Goal: Task Accomplishment & Management: Manage account settings

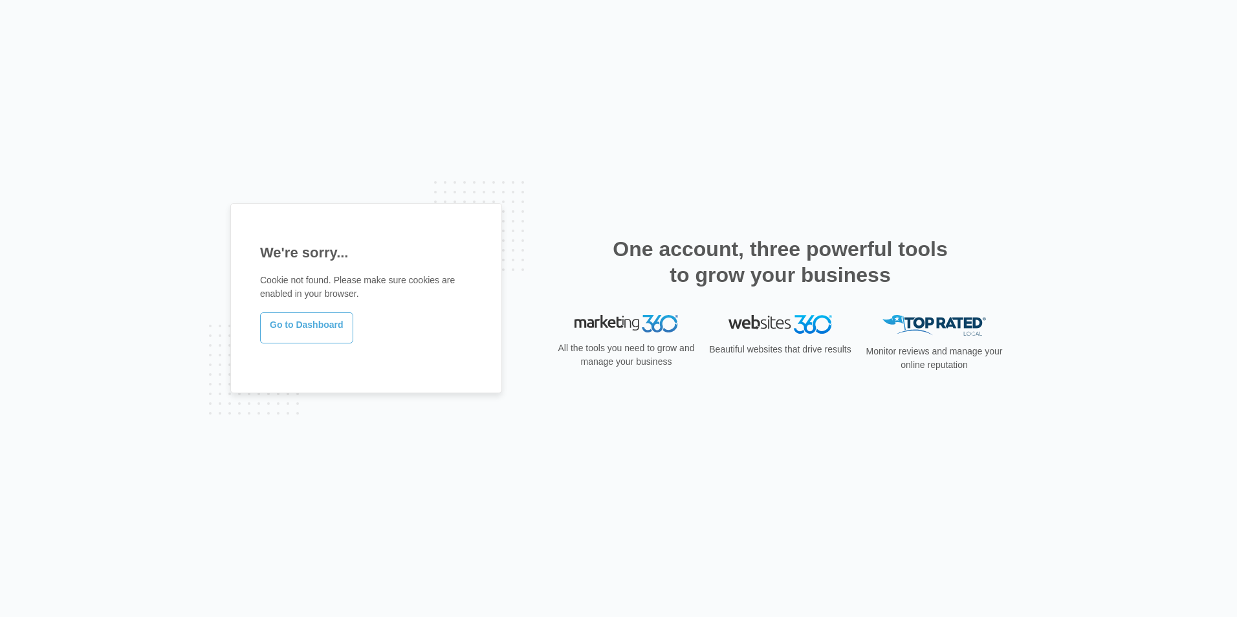
click at [331, 335] on link "Go to Dashboard" at bounding box center [306, 327] width 93 height 31
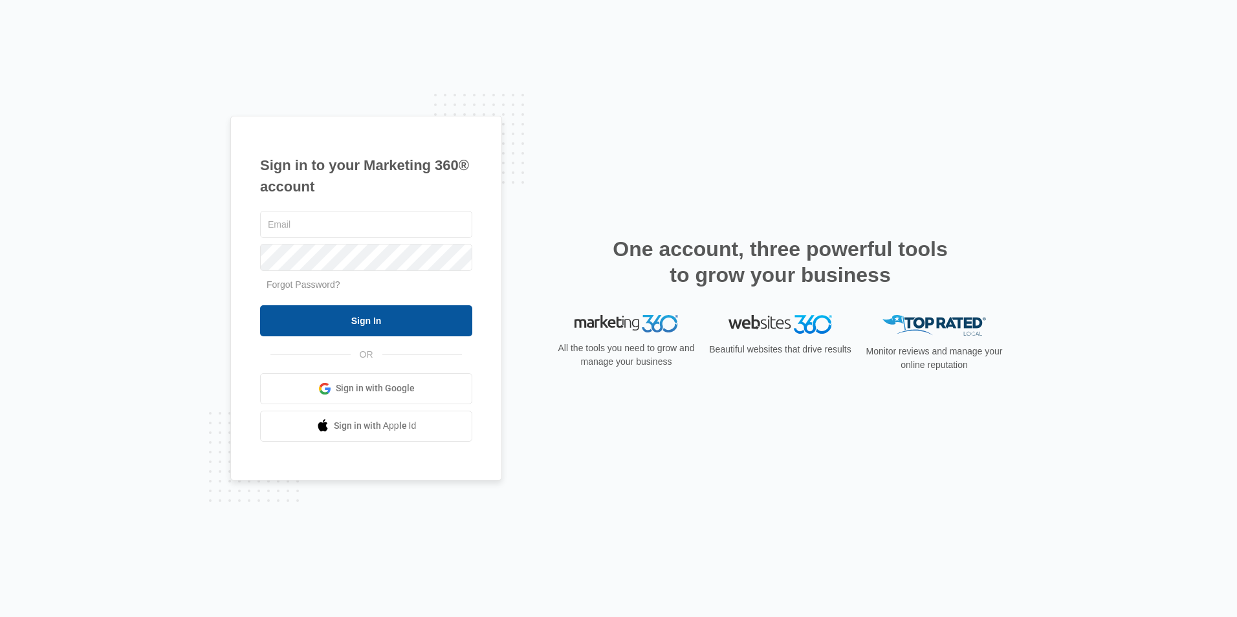
type input "ridgeassist@vintage-corp.com"
click at [392, 318] on input "Sign In" at bounding box center [366, 320] width 212 height 31
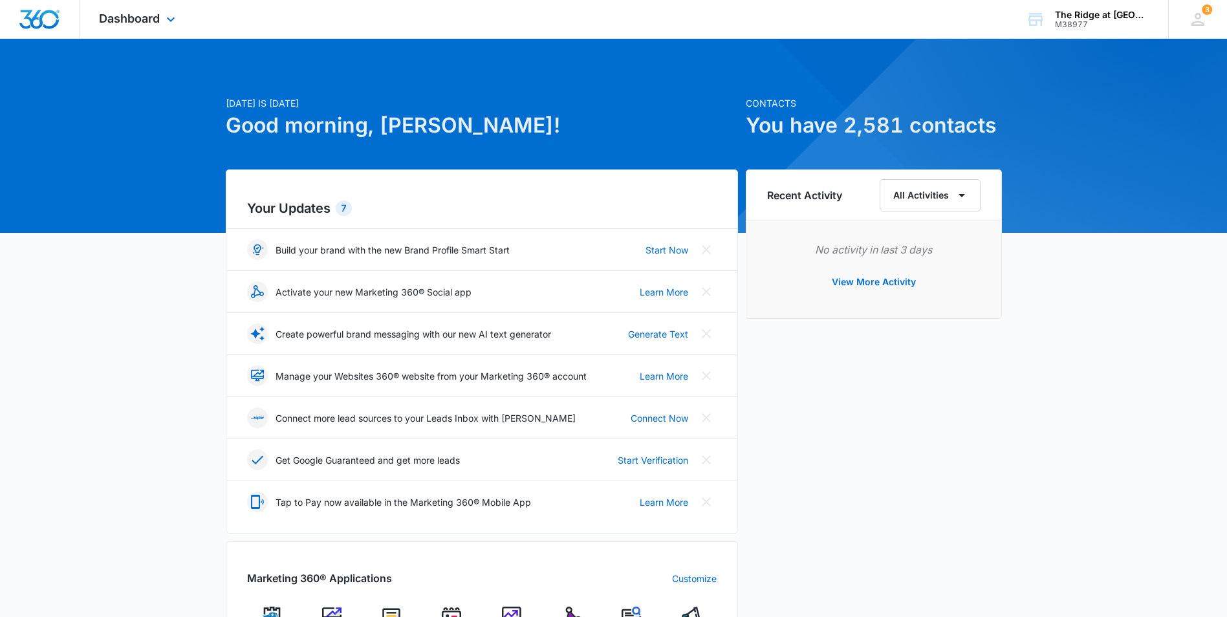
click at [161, 17] on div "Dashboard Apps Reputation Websites Forms CRM Email Social Content Ads Intellige…" at bounding box center [139, 19] width 118 height 38
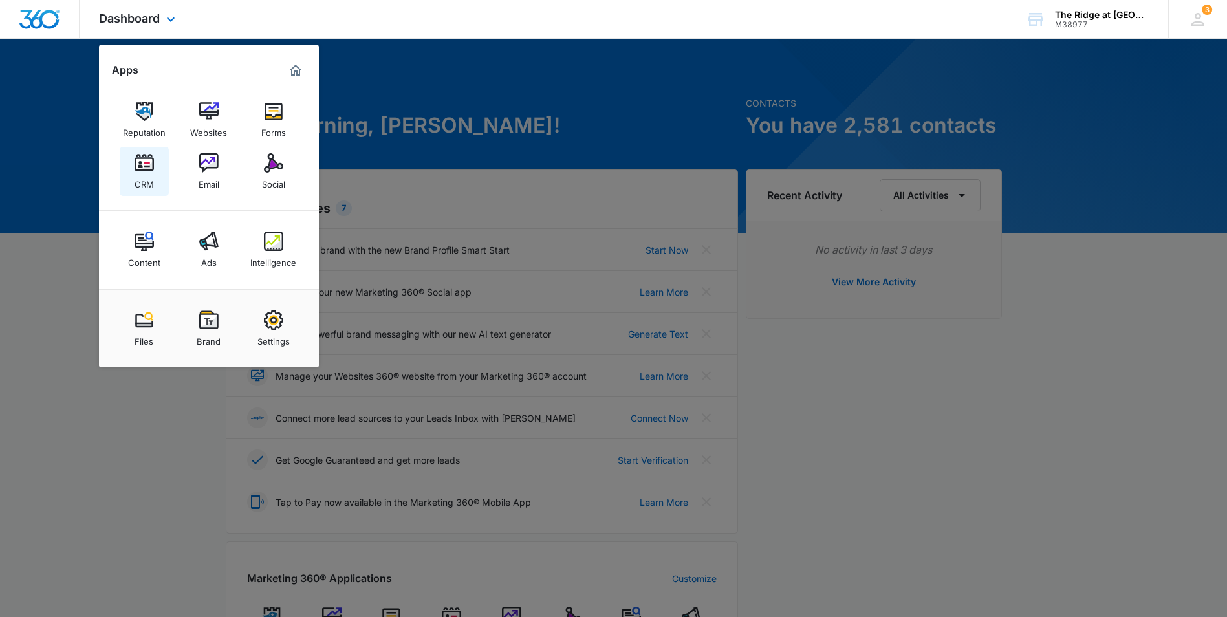
click at [151, 159] on img at bounding box center [144, 162] width 19 height 19
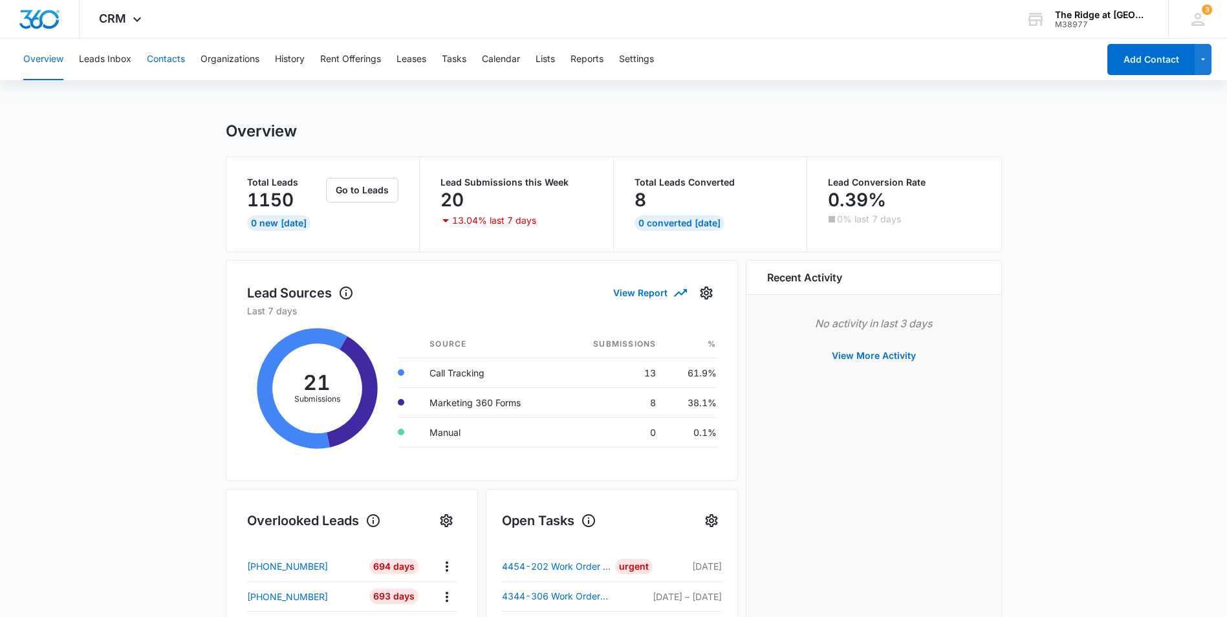
click at [182, 58] on button "Contacts" at bounding box center [166, 59] width 38 height 41
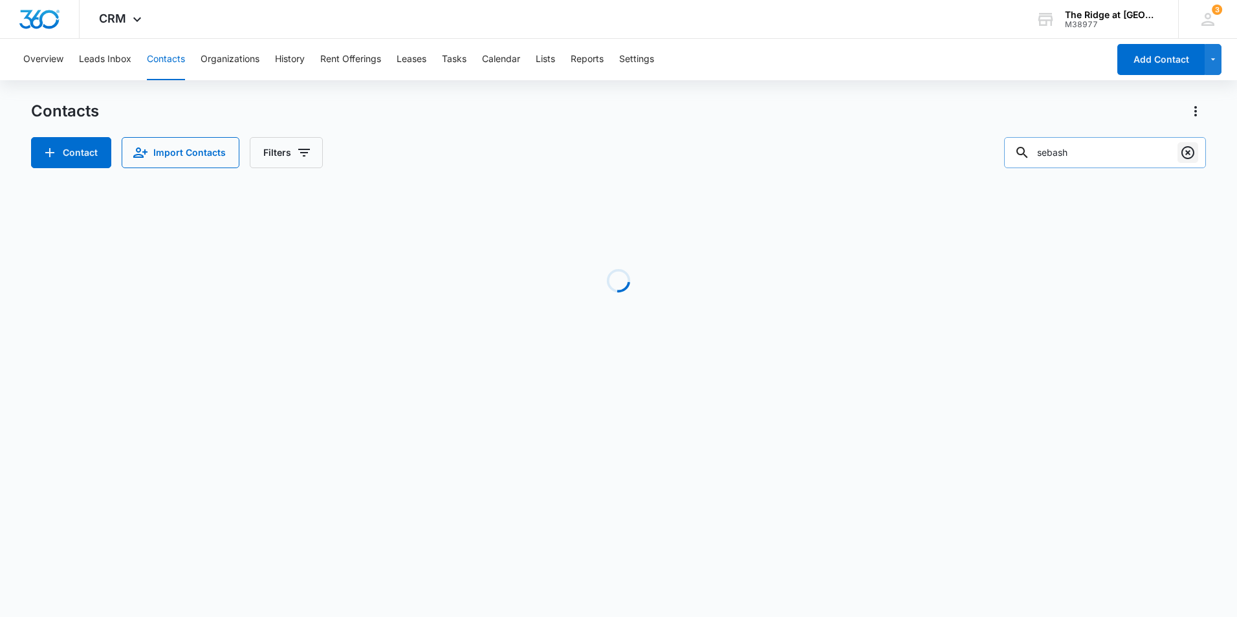
click at [1191, 153] on icon "Clear" at bounding box center [1188, 153] width 16 height 16
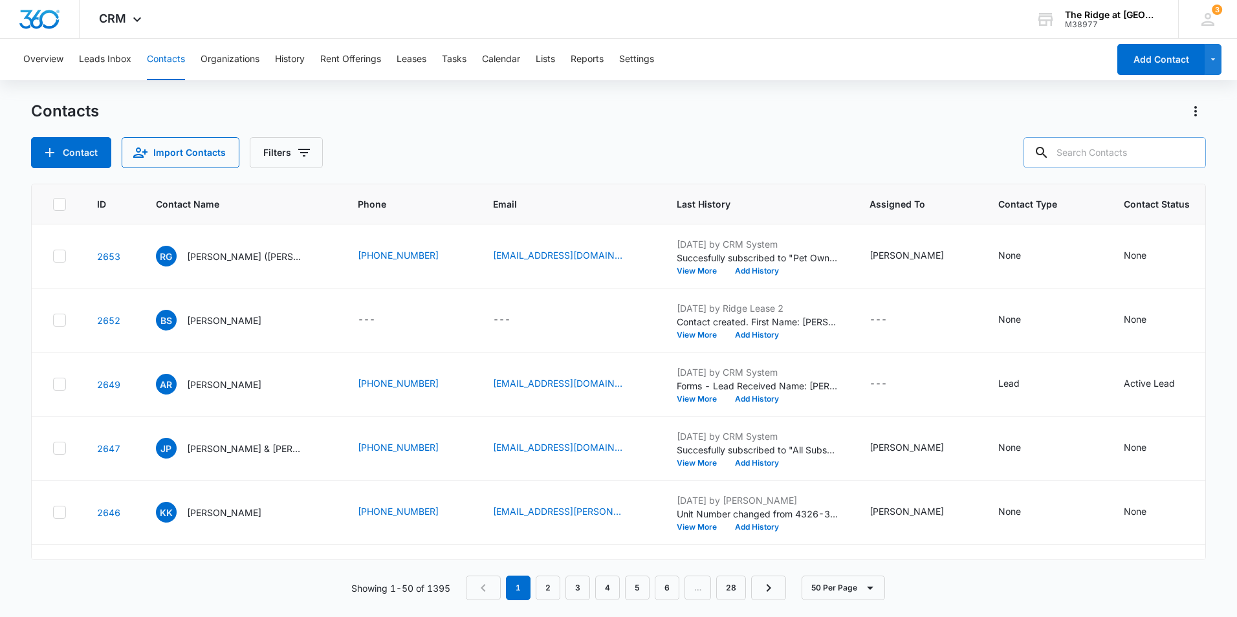
paste input "[PERSON_NAME] & [PERSON_NAME]"
type input "[PERSON_NAME] & [PERSON_NAME]"
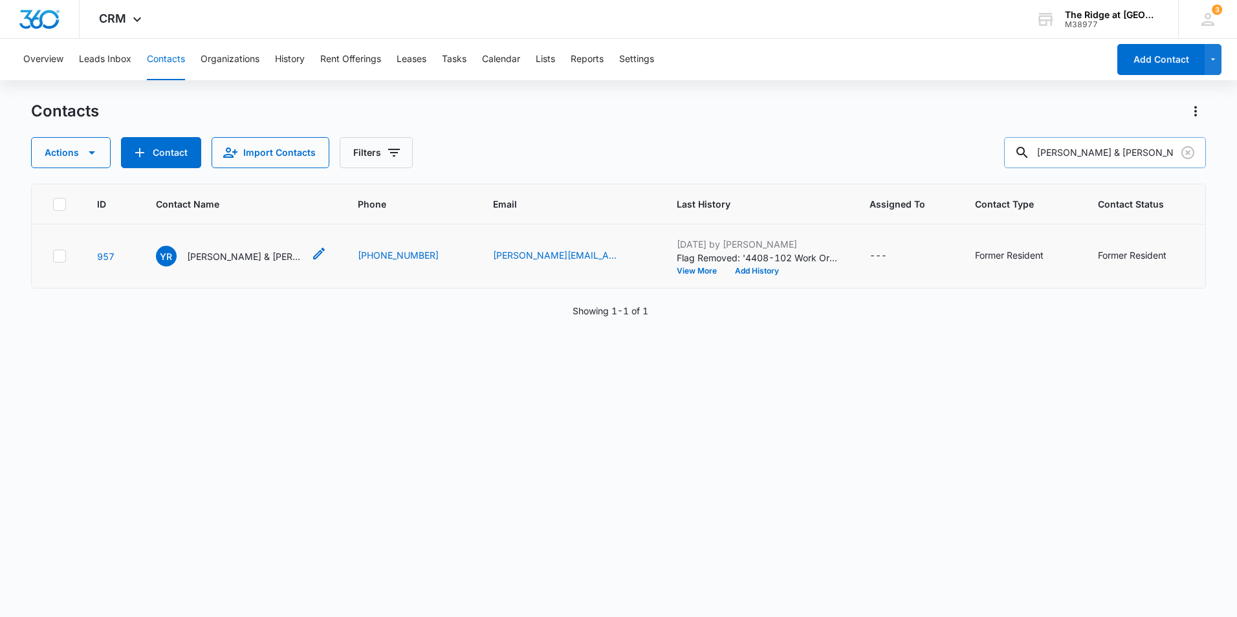
click at [268, 256] on p "[PERSON_NAME] & [PERSON_NAME]" at bounding box center [245, 257] width 116 height 14
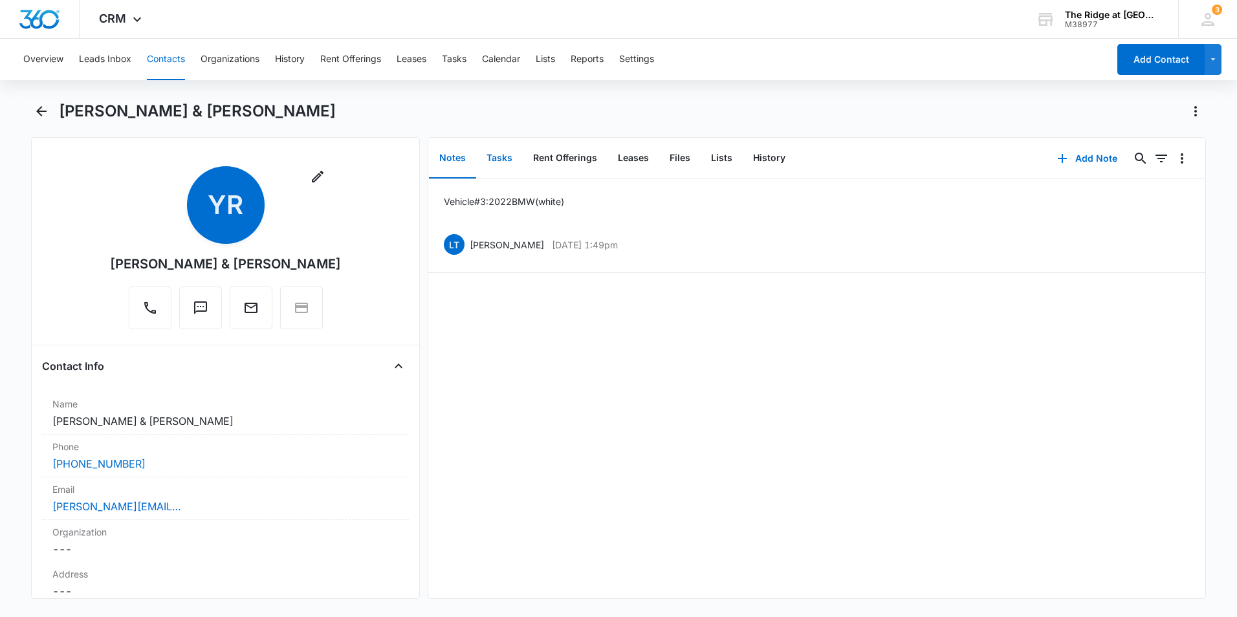
click at [511, 157] on button "Tasks" at bounding box center [499, 158] width 47 height 40
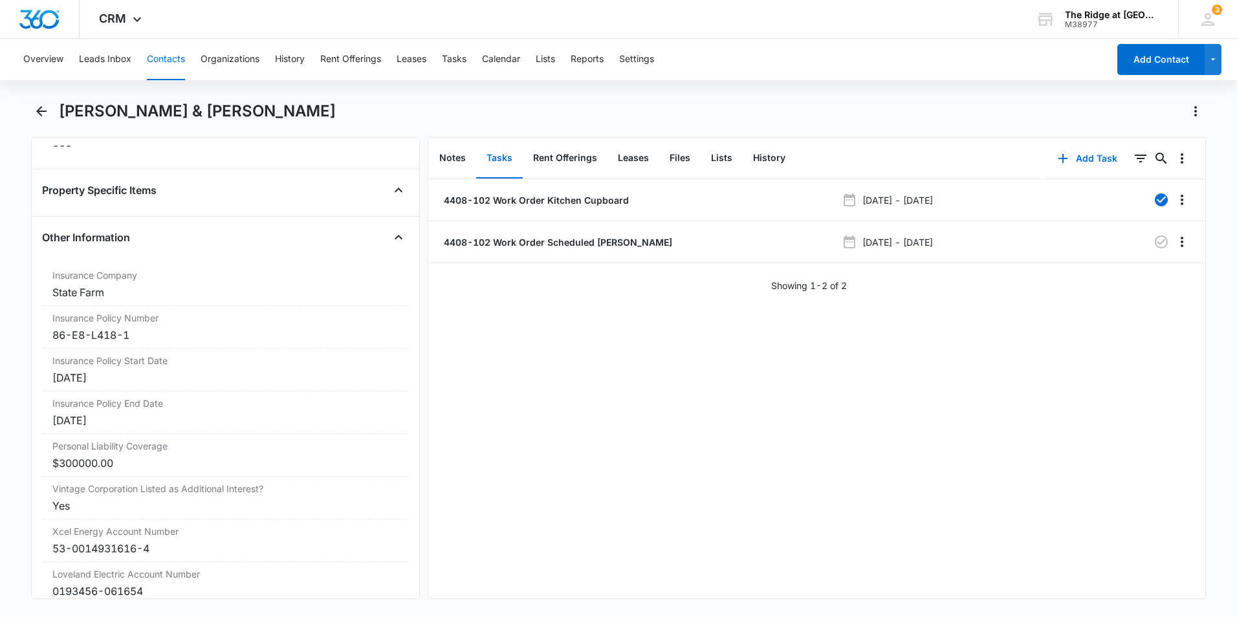
scroll to position [2771, 0]
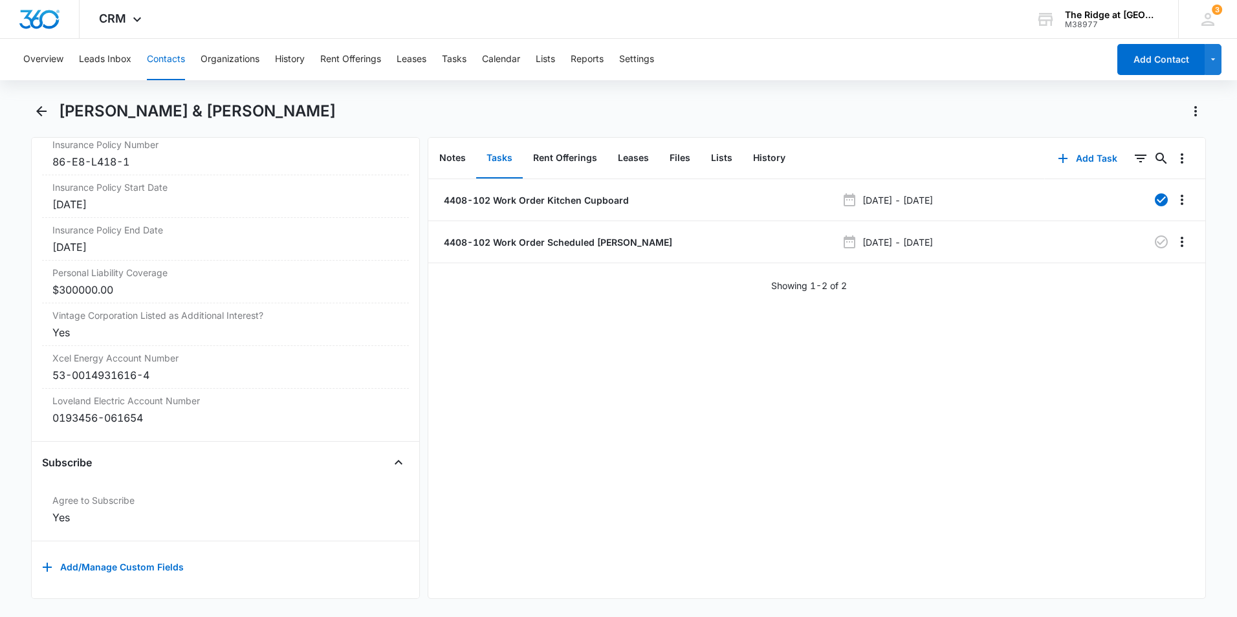
click at [169, 66] on button "Contacts" at bounding box center [166, 59] width 38 height 41
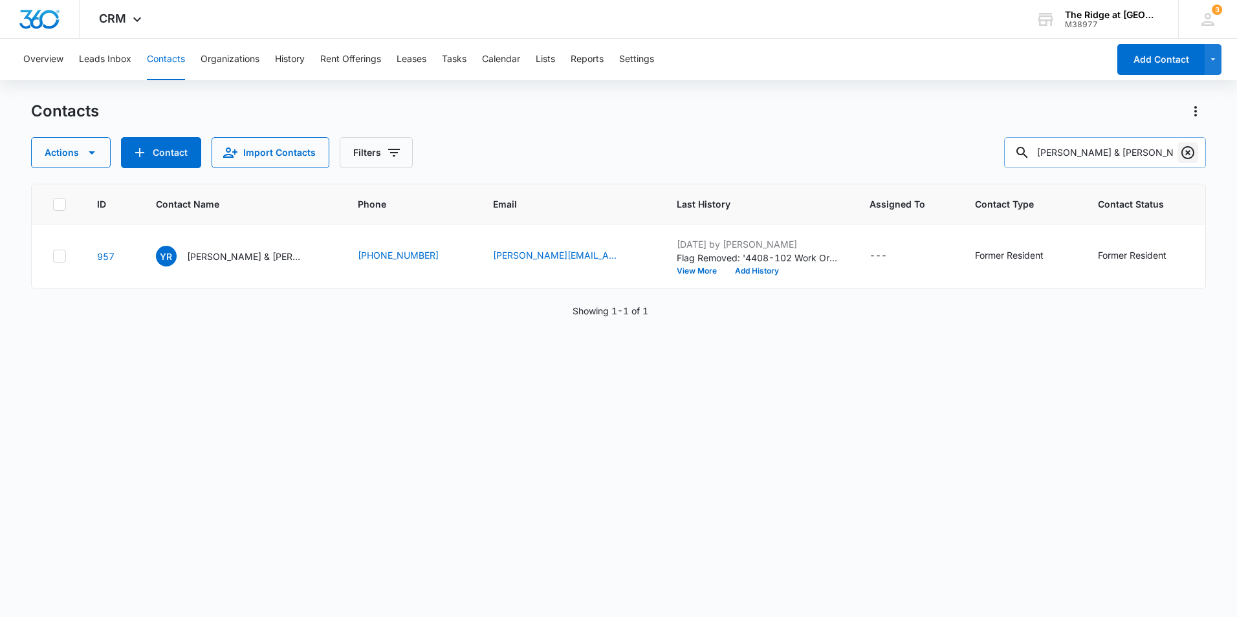
click at [1196, 155] on button "Clear" at bounding box center [1187, 152] width 21 height 21
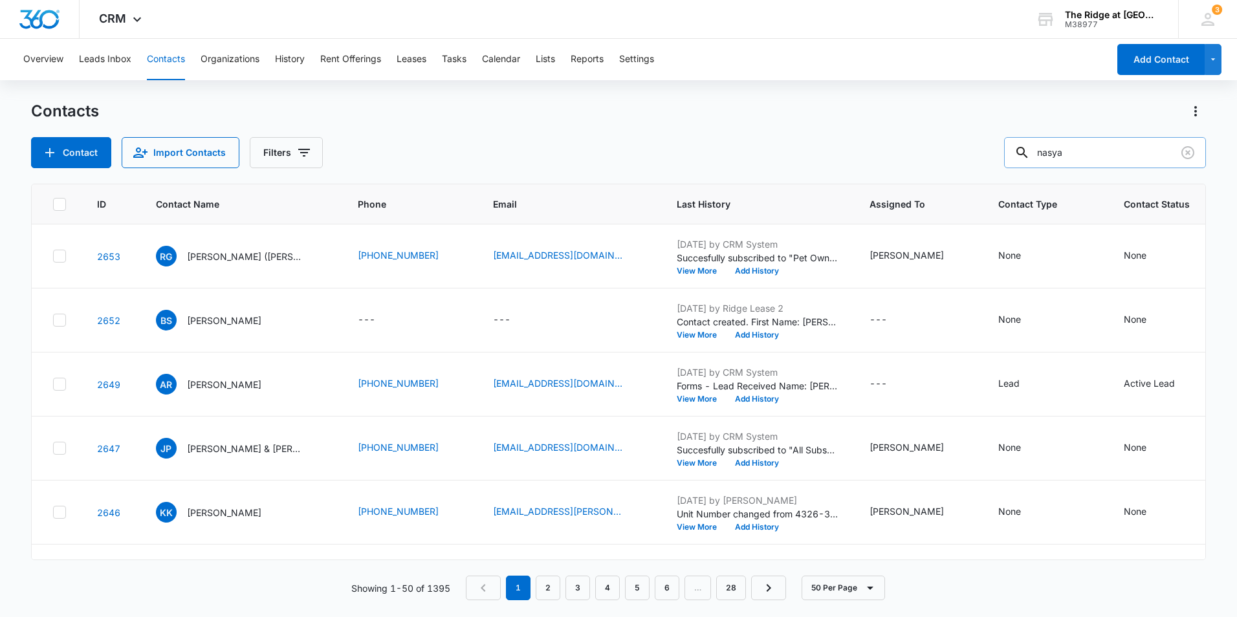
type input "nasya"
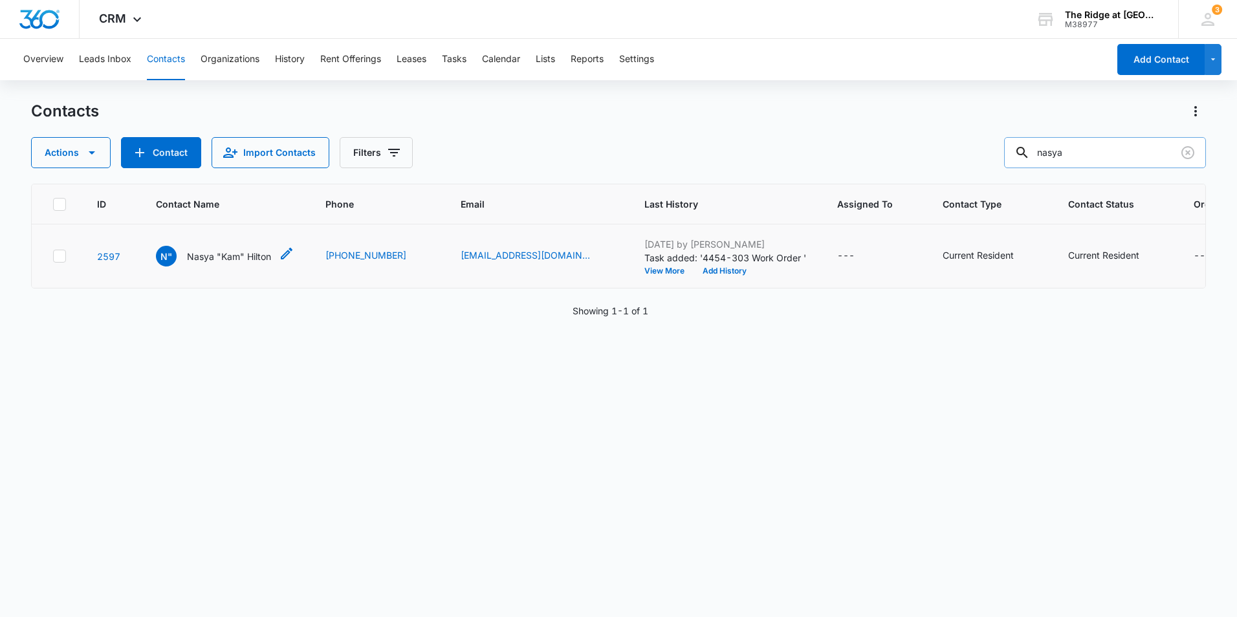
click at [254, 254] on p "Nasya "Kam" Hilton" at bounding box center [229, 257] width 84 height 14
